Goal: Transaction & Acquisition: Purchase product/service

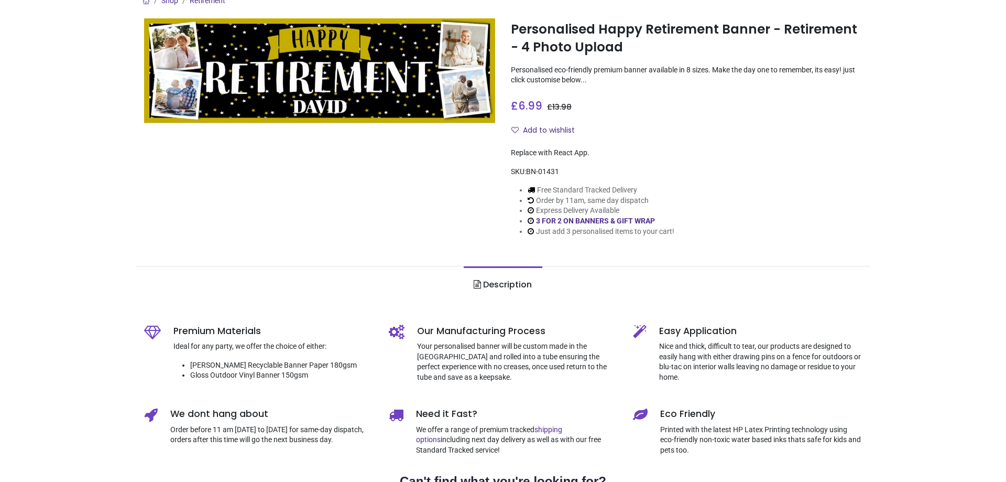
scroll to position [105, 0]
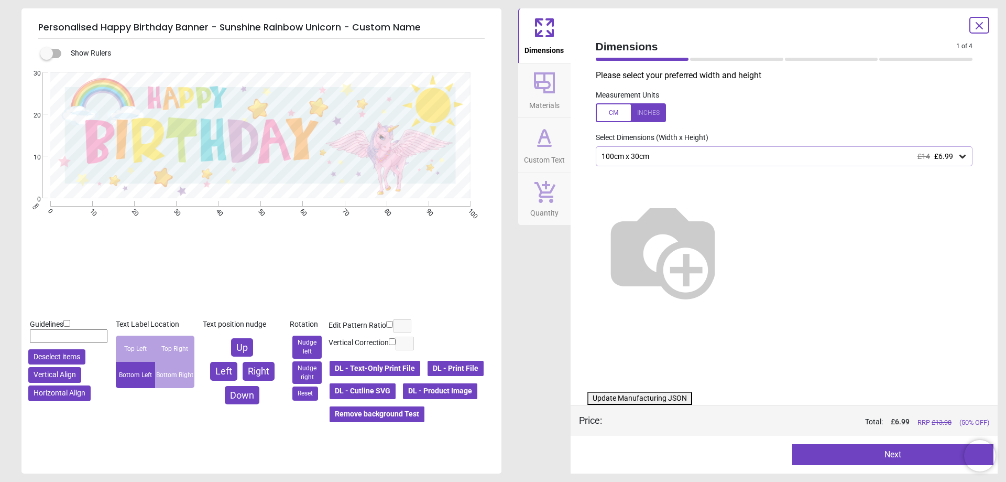
type textarea "******"
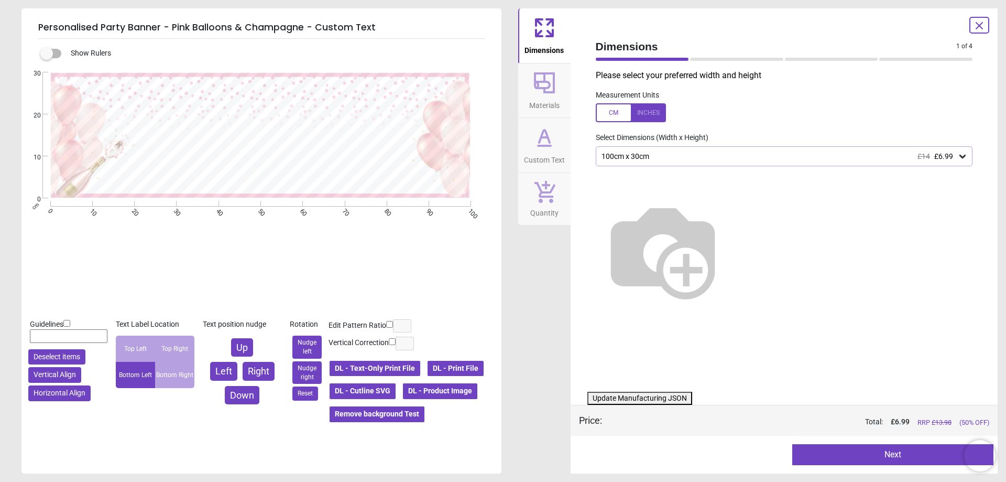
type textarea "**********"
